Goal: Task Accomplishment & Management: Manage account settings

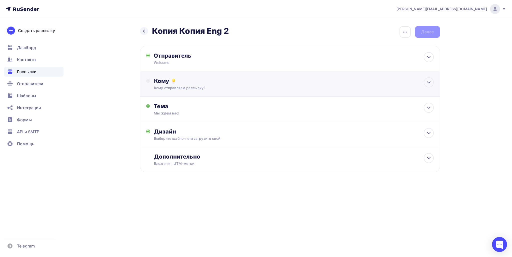
click at [191, 95] on div "Кому Кому отправляем рассылку? Списки получателей Выберите список Все списки id…" at bounding box center [290, 83] width 300 height 25
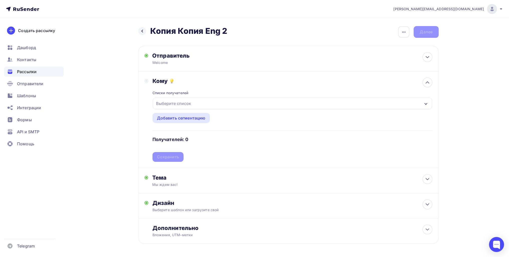
click at [184, 103] on div "Выберите список" at bounding box center [173, 103] width 39 height 9
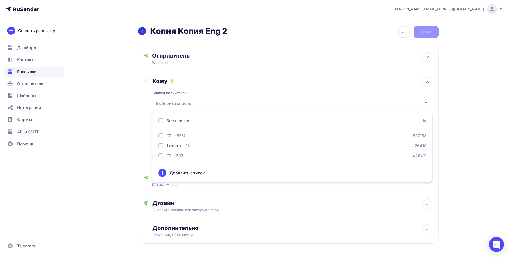
click at [141, 31] on icon at bounding box center [142, 31] width 4 height 4
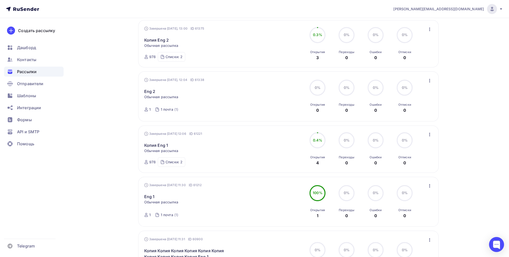
scroll to position [75, 0]
click at [431, 135] on icon "button" at bounding box center [429, 136] width 6 height 6
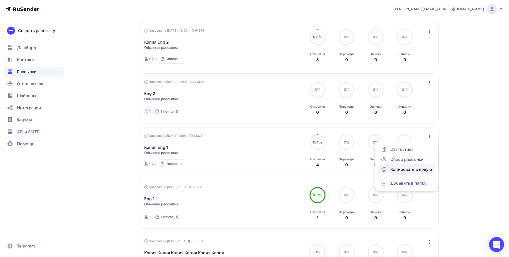
click at [409, 168] on div "Копировать в новую" at bounding box center [406, 169] width 51 height 6
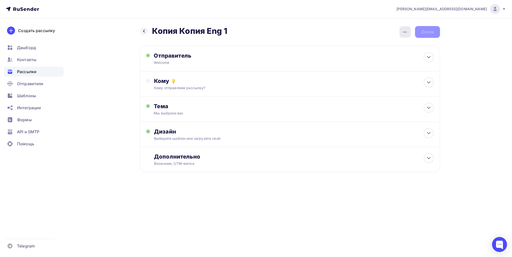
click at [403, 29] on icon "button" at bounding box center [405, 32] width 6 height 6
click at [365, 58] on div "Переименовать рассылку" at bounding box center [379, 57] width 62 height 6
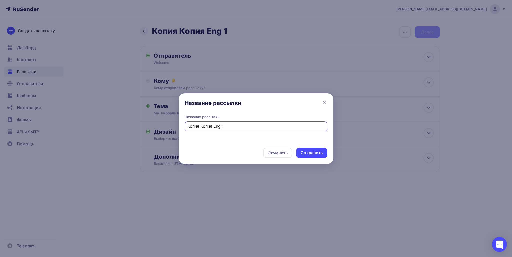
drag, startPoint x: 212, startPoint y: 127, endPoint x: 201, endPoint y: 146, distance: 22.8
click at [134, 125] on div "Название рассылки Название рассылки Копия Копия Eng 1 Отменить Сохранить" at bounding box center [256, 128] width 512 height 257
type input "Eng 1"
click at [316, 159] on div "Отменить Сохранить" at bounding box center [256, 154] width 155 height 20
click at [315, 155] on div "Сохранить" at bounding box center [312, 153] width 22 height 6
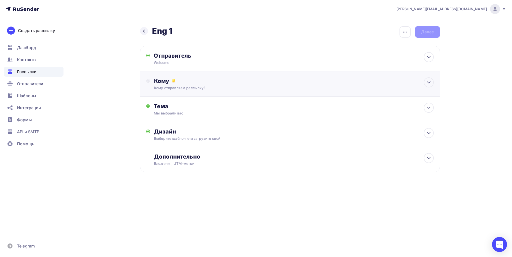
click at [198, 84] on div "Кому Кому отправляем рассылку? Списки получателей Выберите список Все списки id…" at bounding box center [294, 83] width 280 height 13
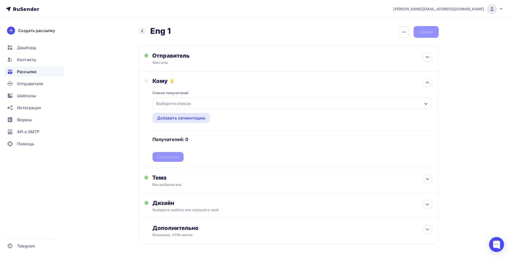
click at [187, 102] on div "Выберите список" at bounding box center [173, 103] width 39 height 9
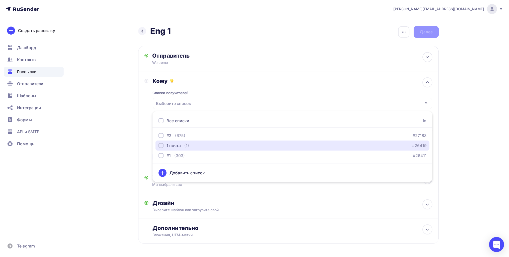
drag, startPoint x: 179, startPoint y: 145, endPoint x: 115, endPoint y: 139, distance: 64.3
click at [178, 144] on div "1 почта" at bounding box center [173, 145] width 14 height 6
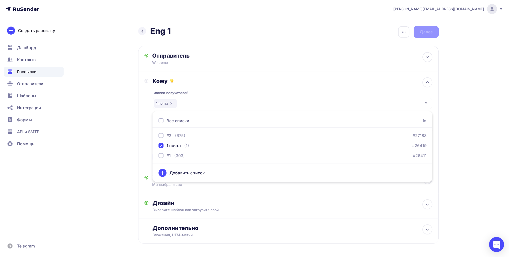
click at [114, 139] on div "Назад Eng 1 Eng 1 Закончить позже Переименовать рассылку Удалить Далее Отправит…" at bounding box center [254, 147] width 410 height 258
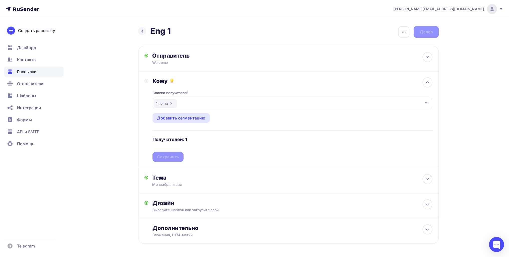
click at [169, 159] on div "Списки получателей 1 почта Все списки id #2 (675) #27183 1 почта (1) #26419 #1 …" at bounding box center [292, 122] width 280 height 77
click at [174, 48] on div "Отправитель Welcome Email * Выберите отправителя [EMAIL_ADDRESS][DOMAIN_NAME] […" at bounding box center [288, 59] width 300 height 26
type input "Welcome"
